Goal: Obtain resource: Download file/media

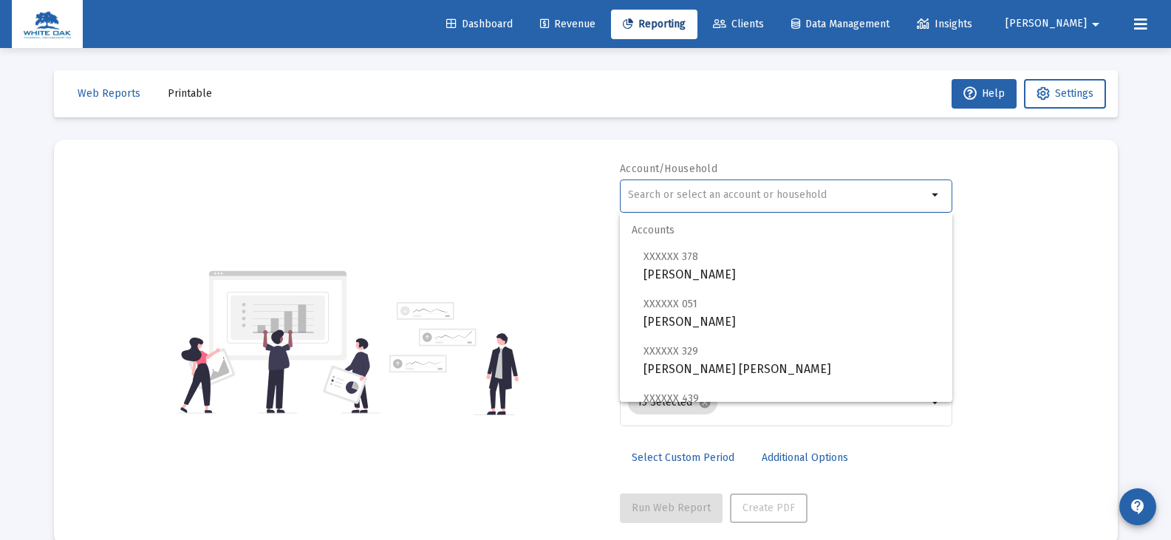
click at [709, 189] on input "text" at bounding box center [777, 195] width 299 height 12
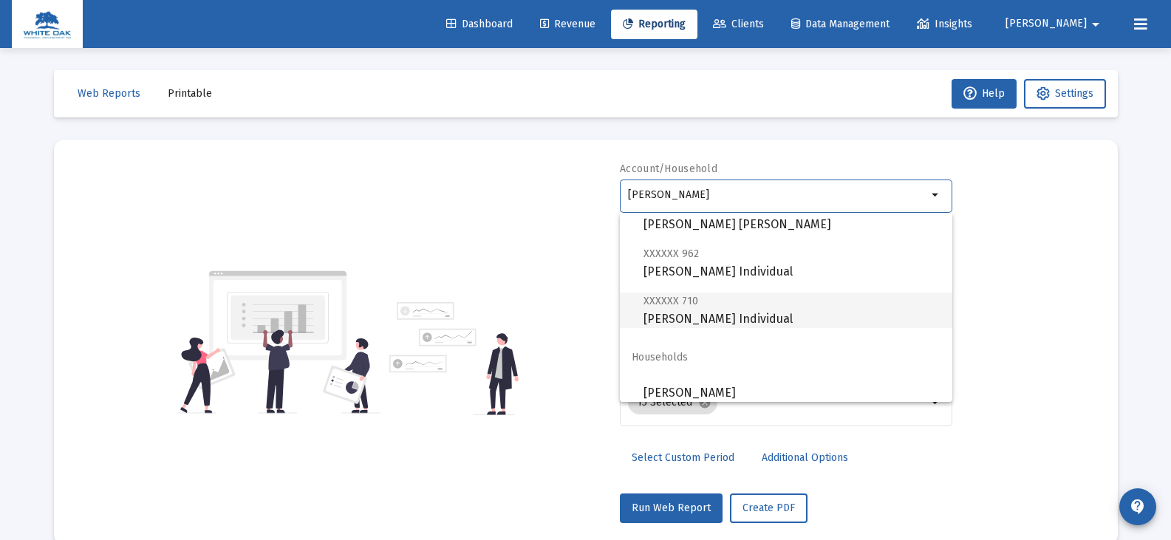
scroll to position [106, 0]
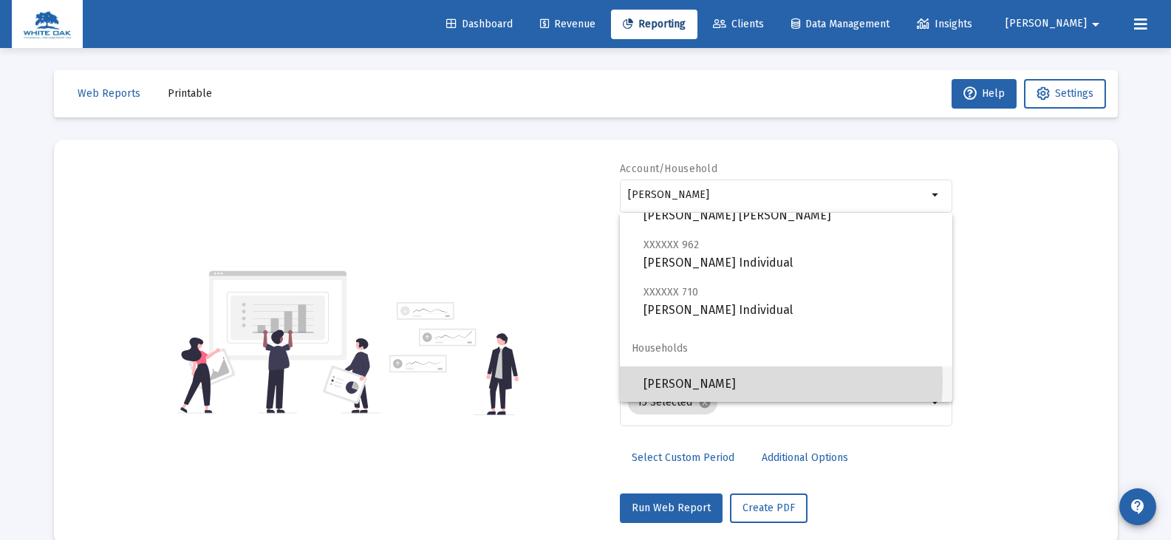
click at [735, 380] on span "[PERSON_NAME]" at bounding box center [791, 383] width 297 height 35
type input "[PERSON_NAME]"
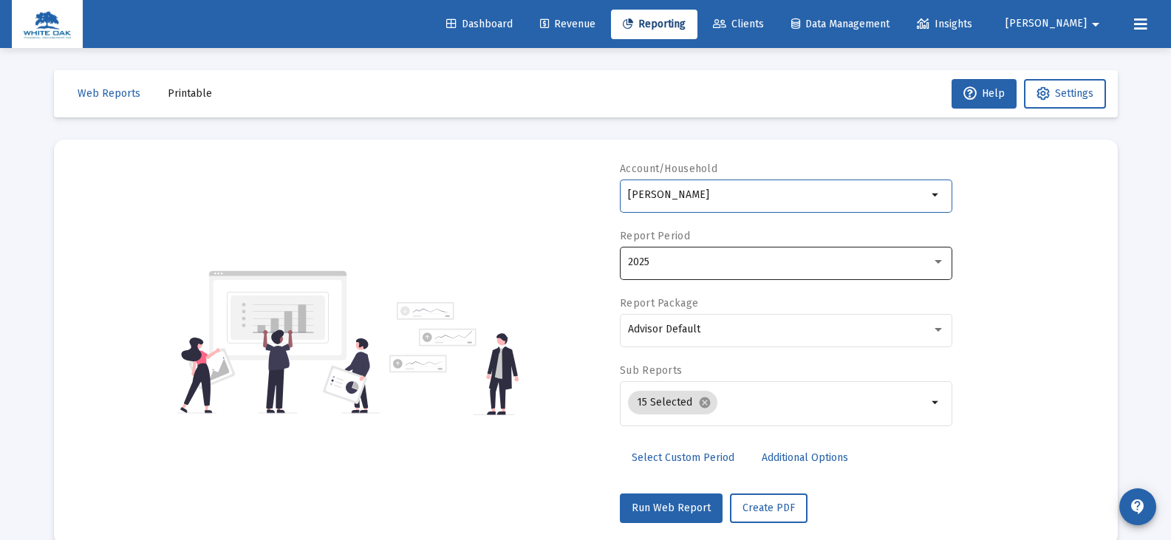
click at [669, 266] on div "2025" at bounding box center [780, 262] width 304 height 12
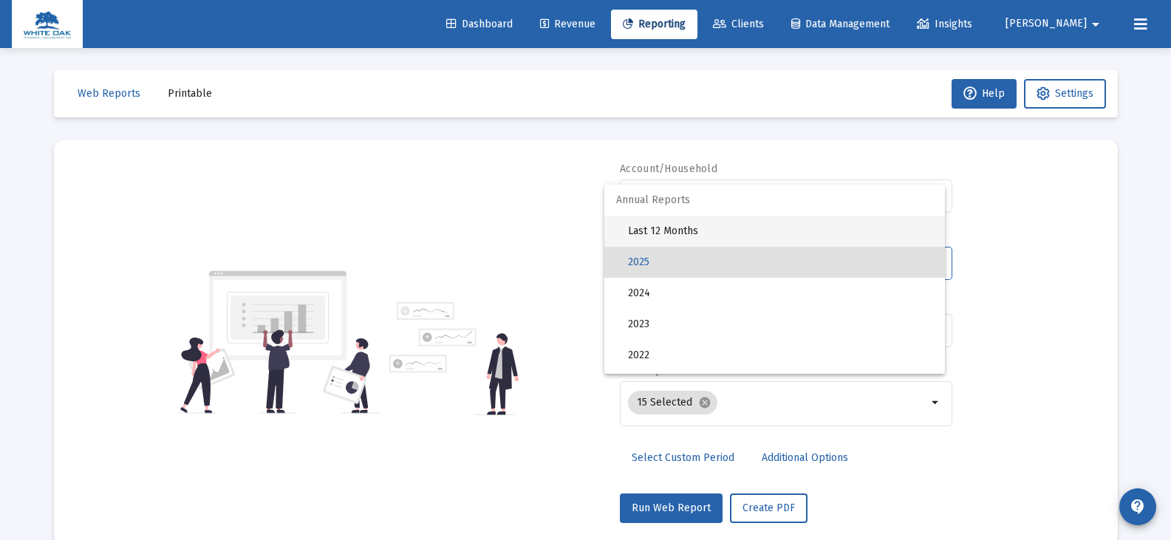
click at [668, 232] on span "Last 12 Months" at bounding box center [780, 231] width 305 height 31
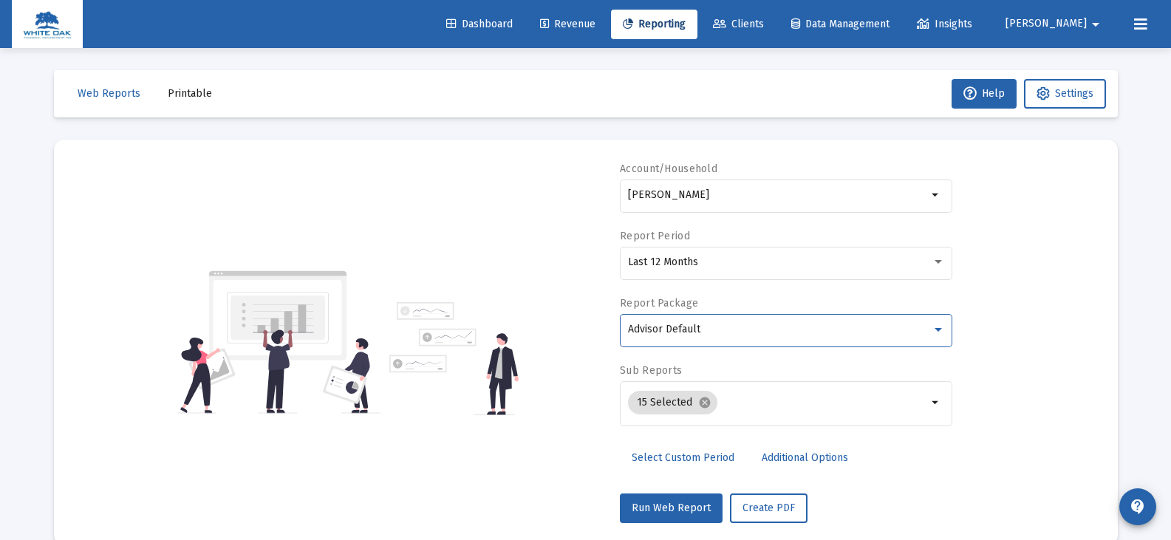
click at [659, 330] on span "Advisor Default" at bounding box center [664, 329] width 72 height 13
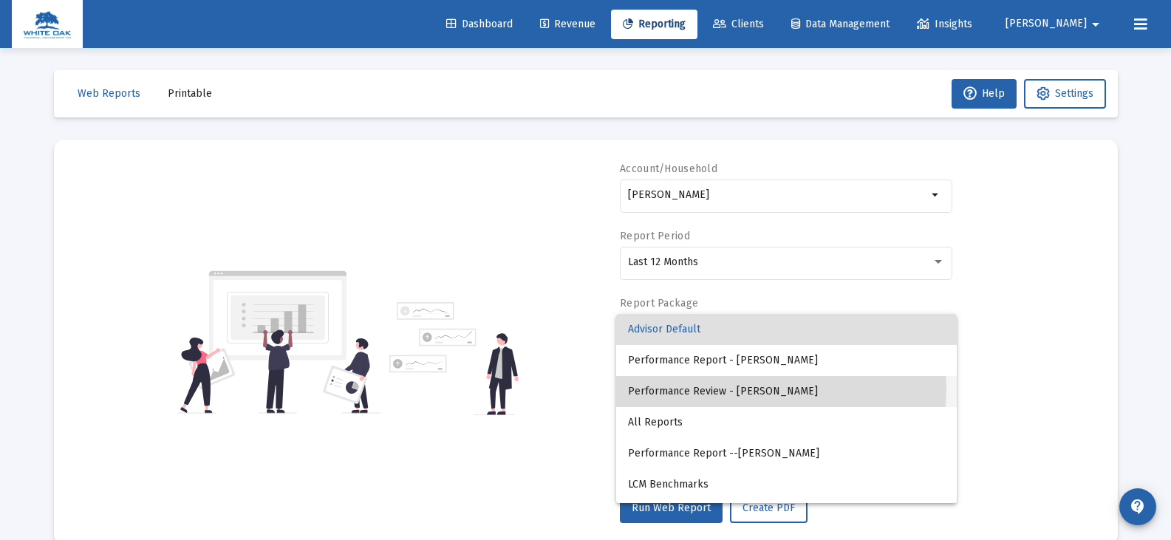
click at [750, 389] on span "Performance Review - [PERSON_NAME]" at bounding box center [786, 391] width 317 height 31
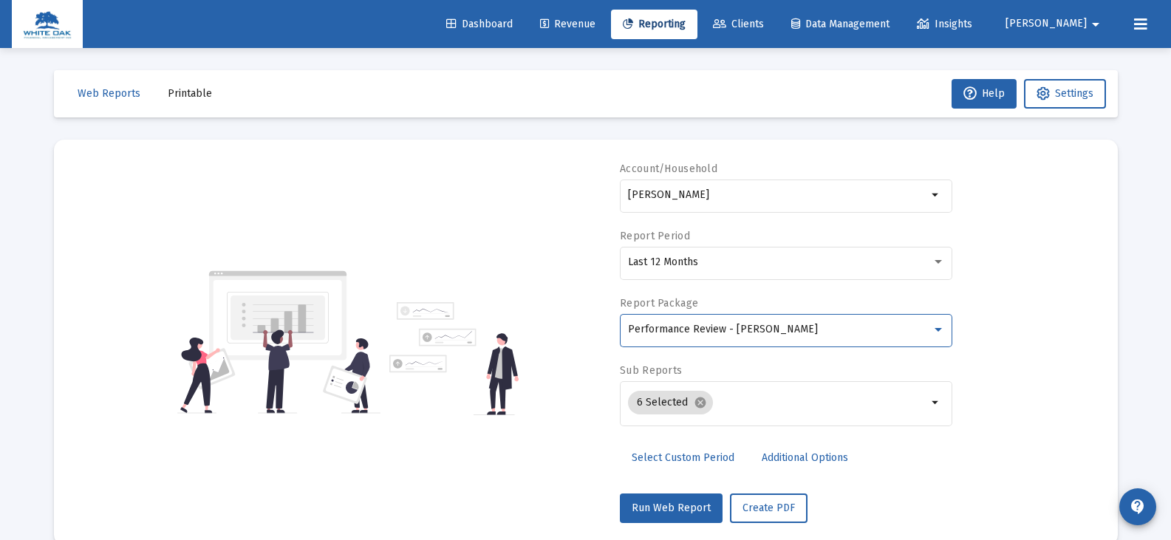
click at [817, 457] on span "Additional Options" at bounding box center [805, 457] width 86 height 13
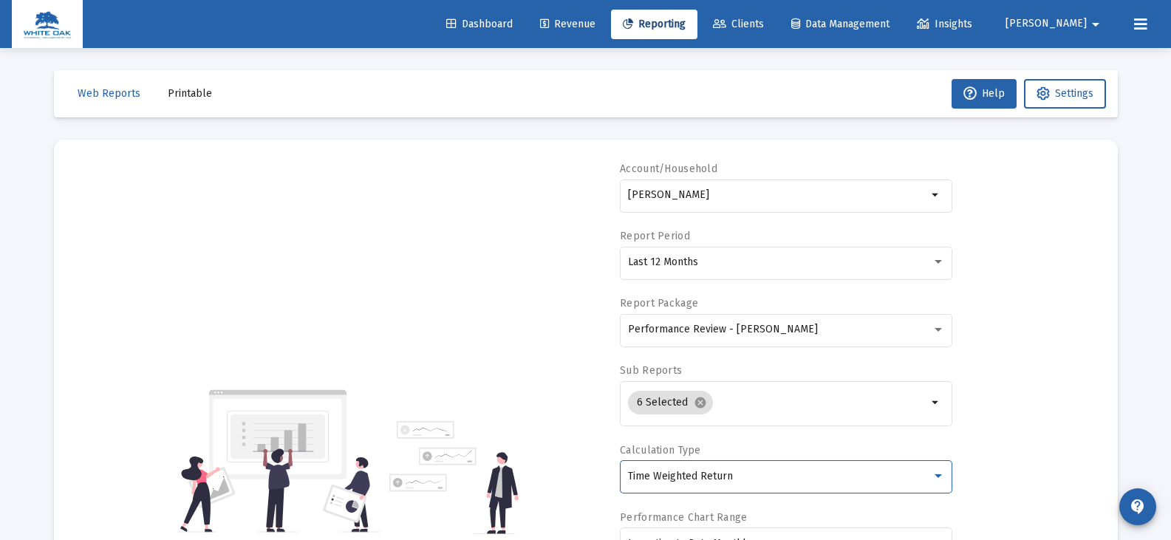
click at [689, 476] on span "Time Weighted Return" at bounding box center [680, 476] width 105 height 13
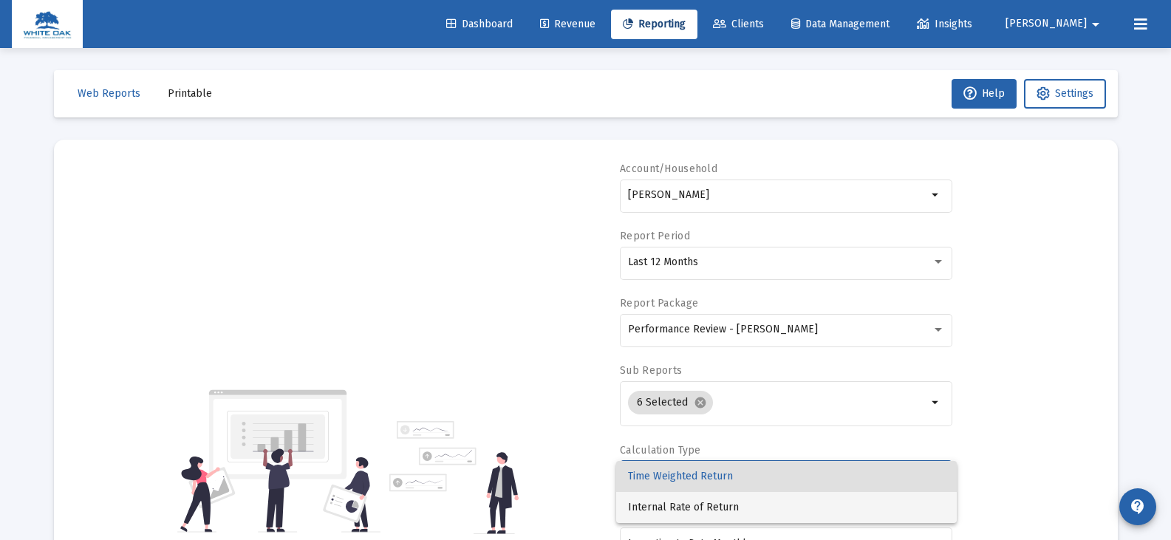
click at [685, 504] on span "Internal Rate of Return" at bounding box center [786, 507] width 317 height 31
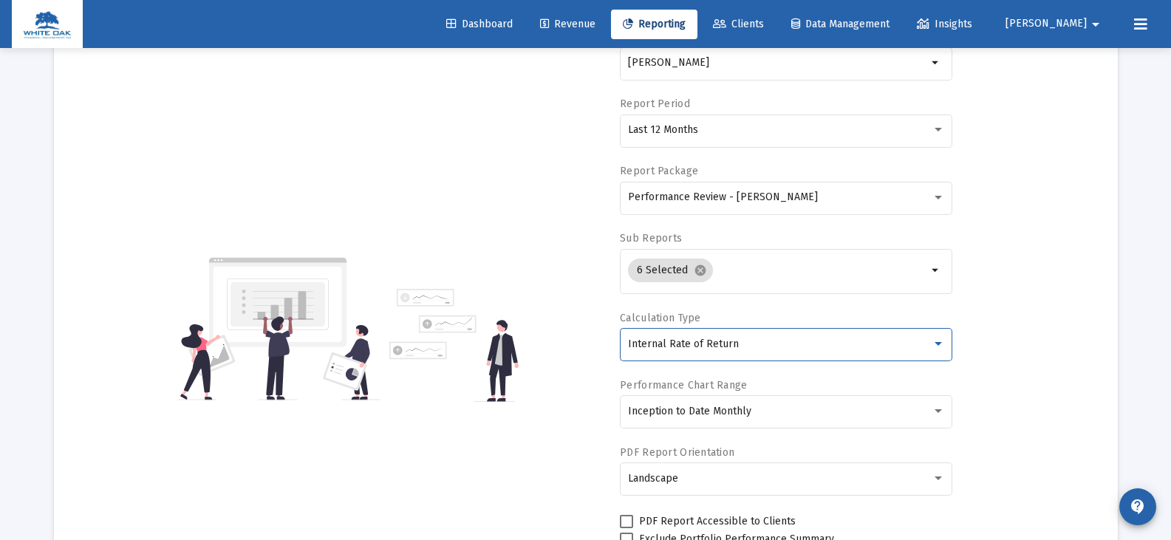
scroll to position [222, 0]
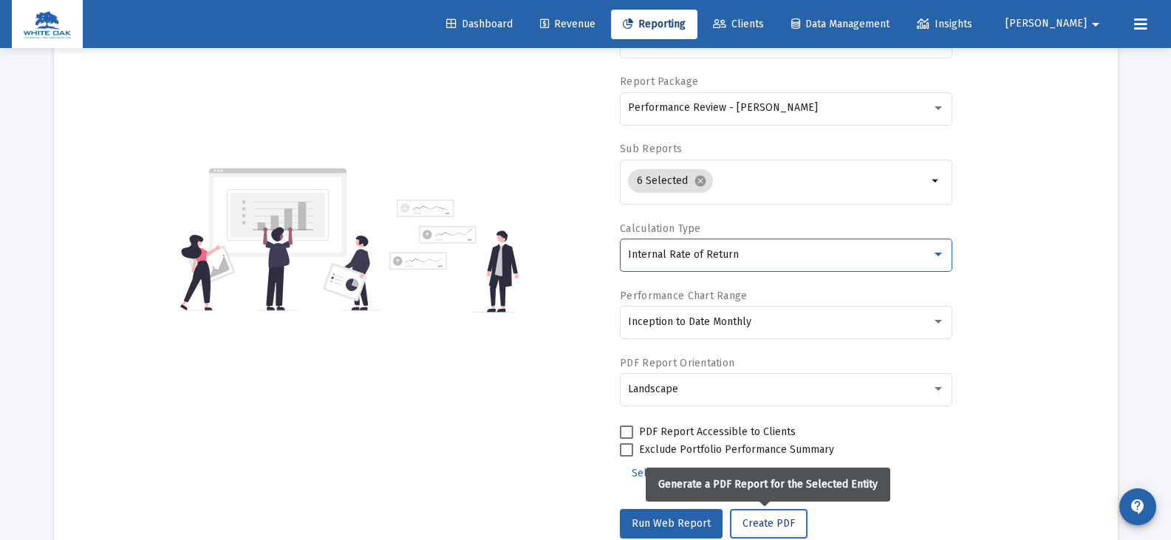
click at [770, 527] on span "Create PDF" at bounding box center [768, 523] width 52 height 13
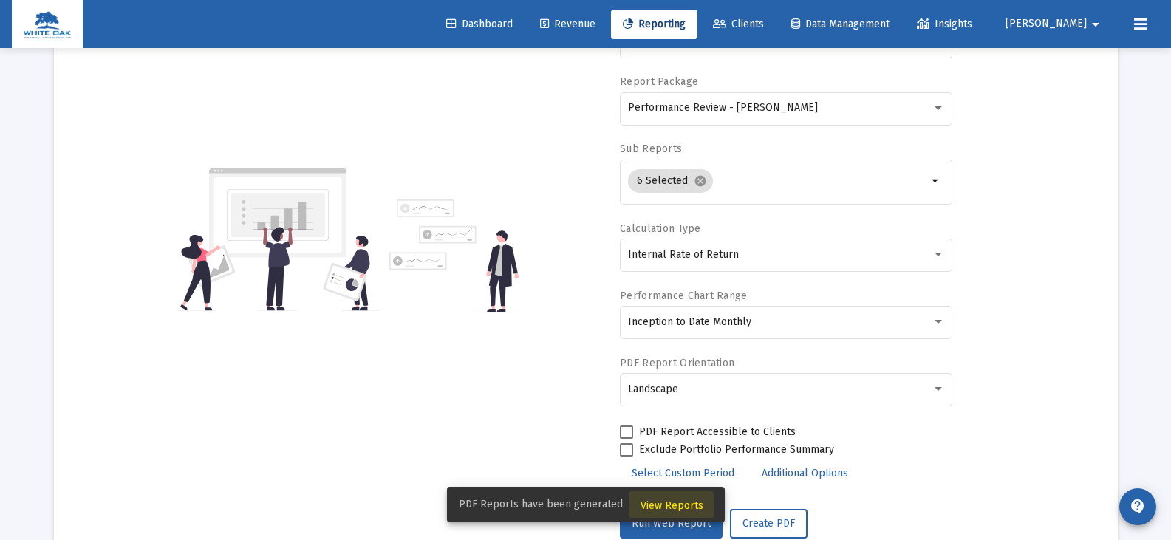
click at [648, 505] on span "View Reports" at bounding box center [671, 505] width 63 height 13
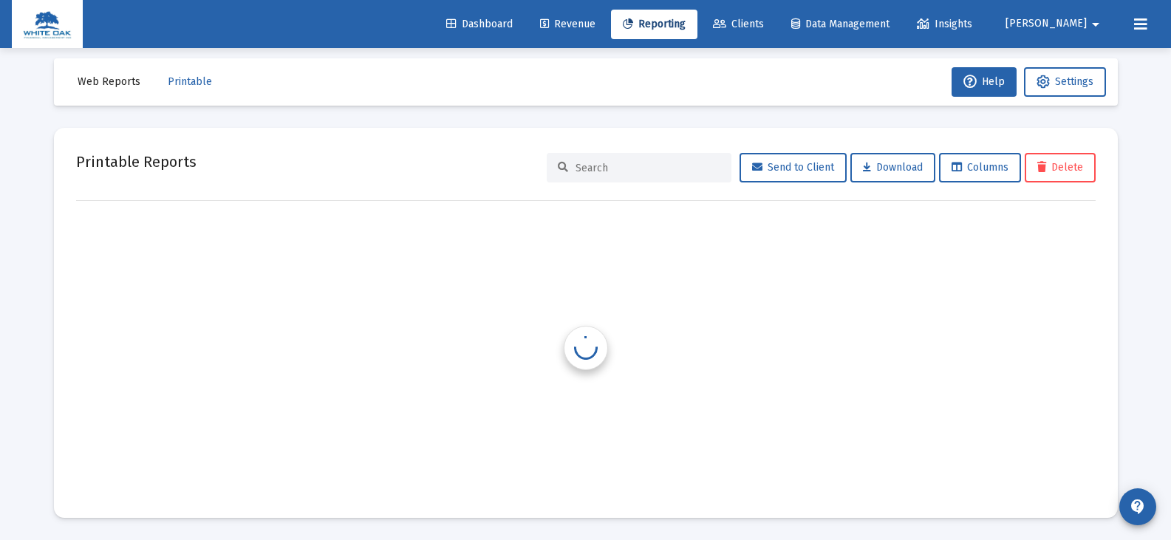
scroll to position [12, 0]
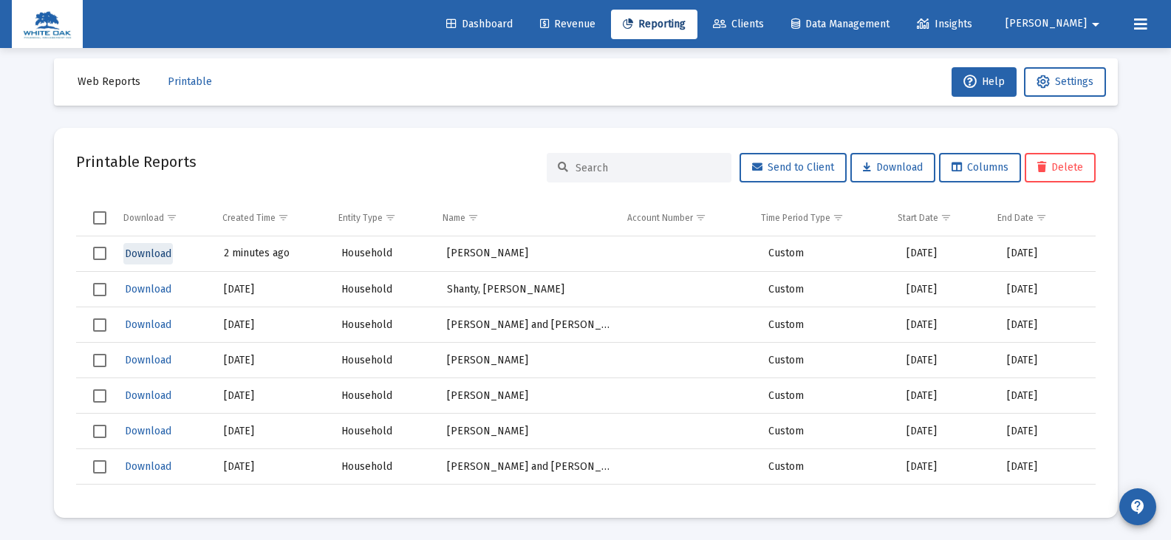
click at [148, 251] on span "Download" at bounding box center [148, 253] width 47 height 13
